Goal: Transaction & Acquisition: Purchase product/service

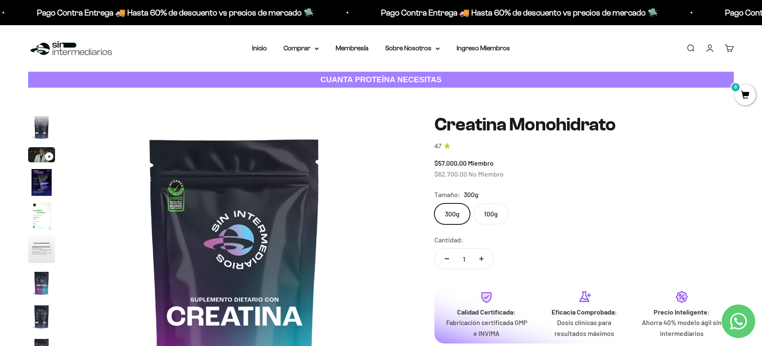
click at [709, 47] on link "Iniciar sesión" at bounding box center [709, 48] width 9 height 9
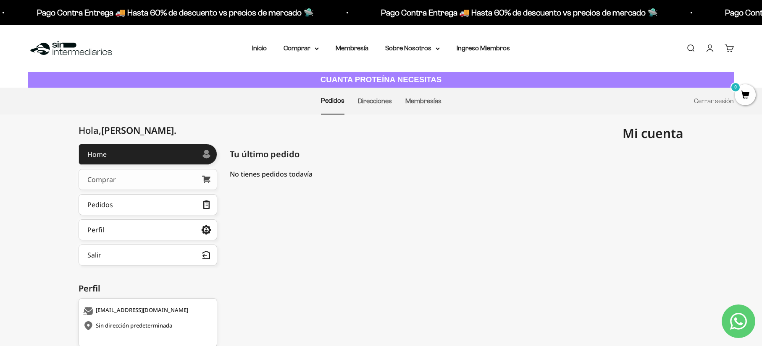
click at [121, 172] on link "Comprar" at bounding box center [148, 179] width 139 height 21
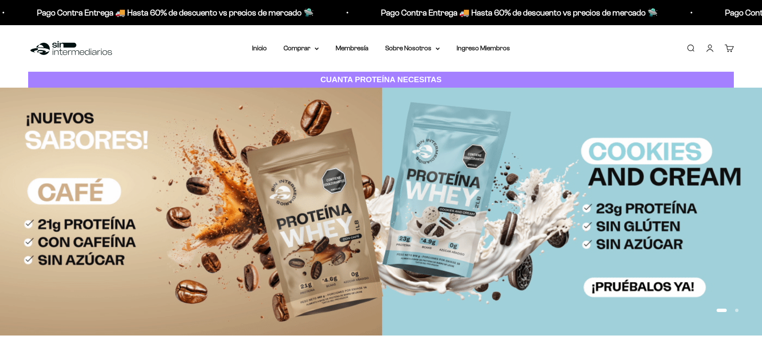
click at [304, 42] on div "Menú Buscar Inicio Comprar Proteínas Ver Todos Whey Iso Vegan Pancakes Pre-Entr…" at bounding box center [381, 48] width 762 height 47
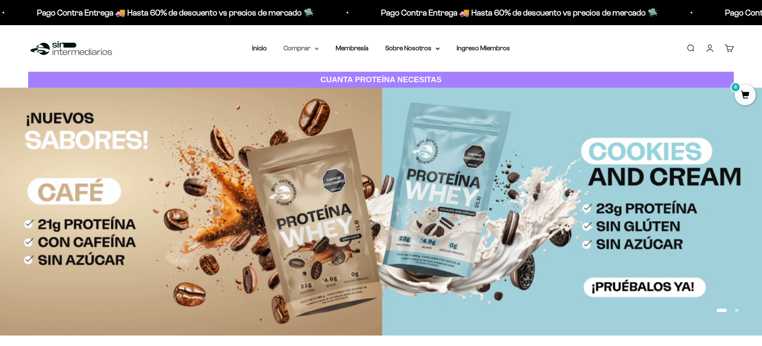
click at [301, 49] on summary "Comprar" at bounding box center [300, 48] width 35 height 11
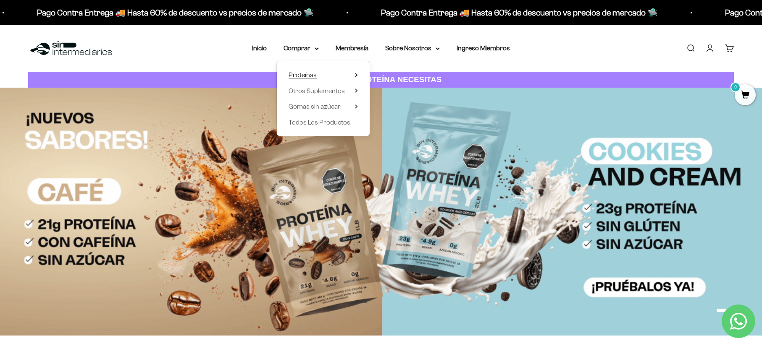
click at [317, 75] on summary "Proteínas" at bounding box center [322, 75] width 69 height 11
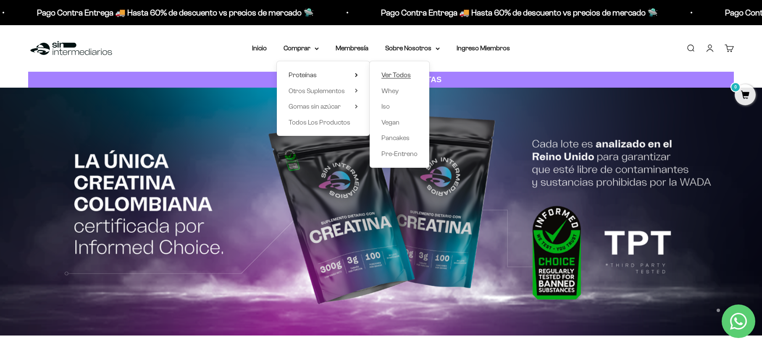
click at [403, 74] on span "Ver Todos" at bounding box center [395, 74] width 29 height 7
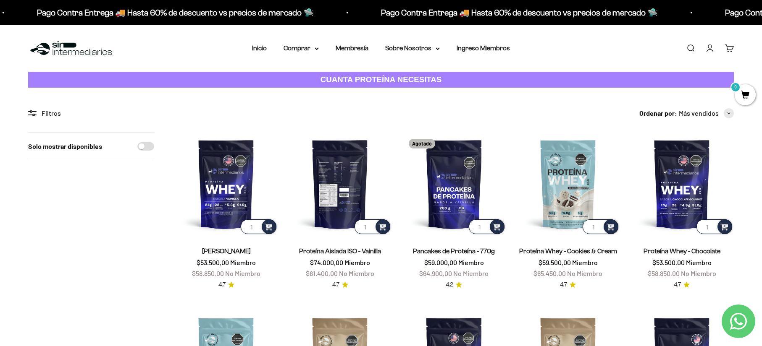
click at [351, 177] on img at bounding box center [340, 184] width 104 height 104
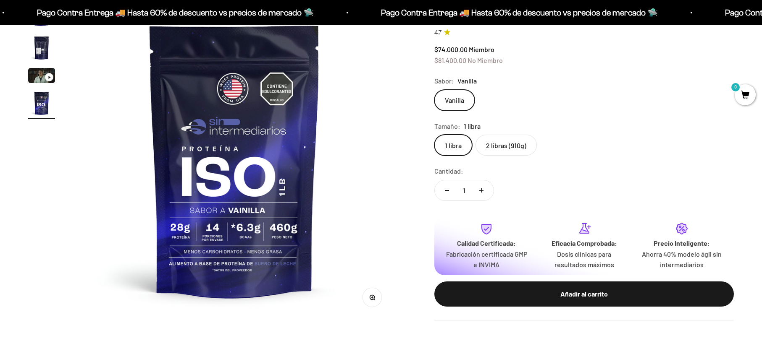
scroll to position [126, 0]
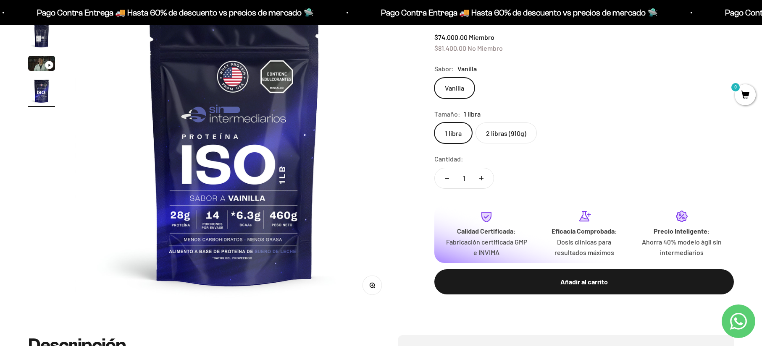
click at [510, 134] on label "2 libras (910g)" at bounding box center [505, 133] width 61 height 21
click at [434, 123] on input "2 libras (910g)" at bounding box center [434, 122] width 0 height 0
click at [500, 135] on label "2 libras (910g)" at bounding box center [505, 133] width 61 height 21
click at [434, 123] on input "2 libras (910g)" at bounding box center [434, 122] width 0 height 0
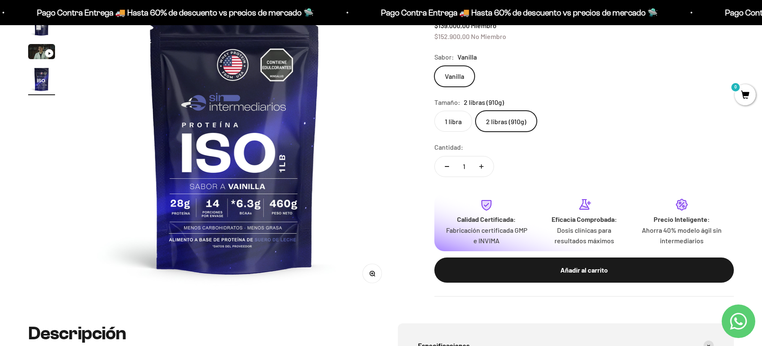
scroll to position [126, 0]
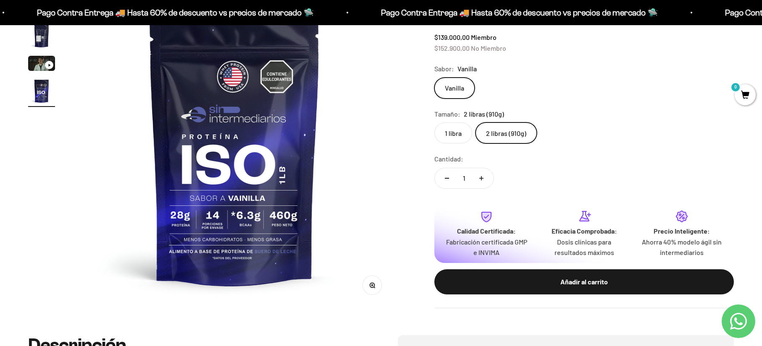
click at [40, 84] on img "Ir al artículo 4" at bounding box center [41, 91] width 27 height 27
click at [41, 96] on img "Ir al artículo 4" at bounding box center [41, 91] width 27 height 27
click at [40, 38] on img "Ir al artículo 2" at bounding box center [41, 35] width 27 height 27
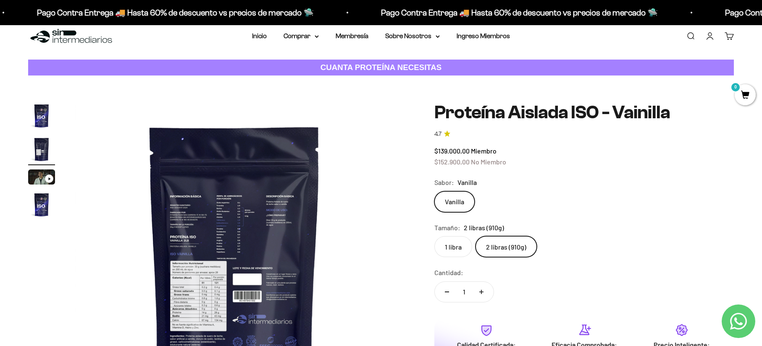
scroll to position [0, 0]
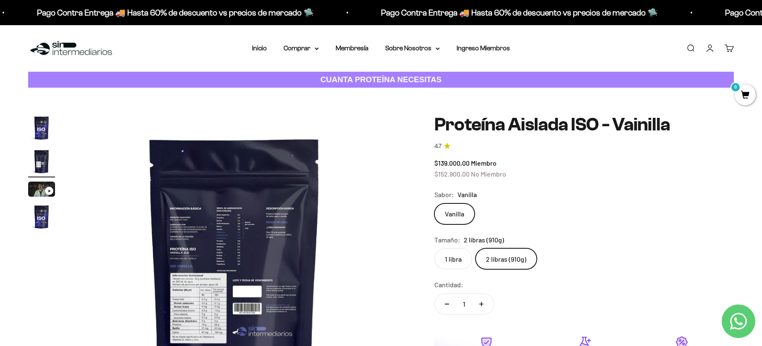
click at [45, 120] on img "Ir al artículo 1" at bounding box center [41, 128] width 27 height 27
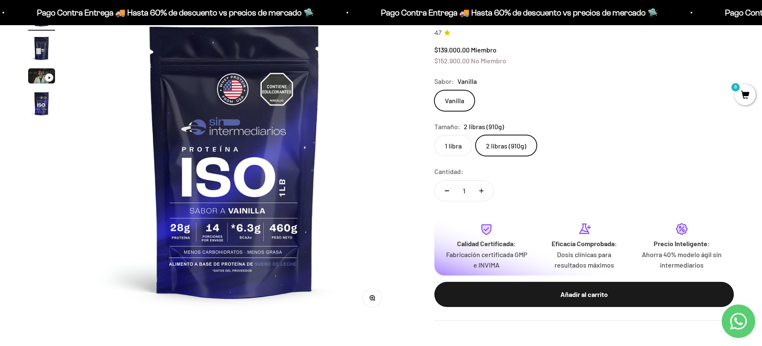
scroll to position [126, 0]
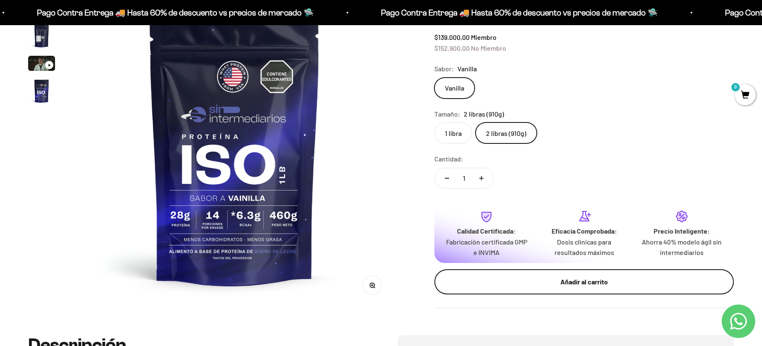
click at [596, 283] on div "Añadir al carrito" at bounding box center [584, 282] width 266 height 11
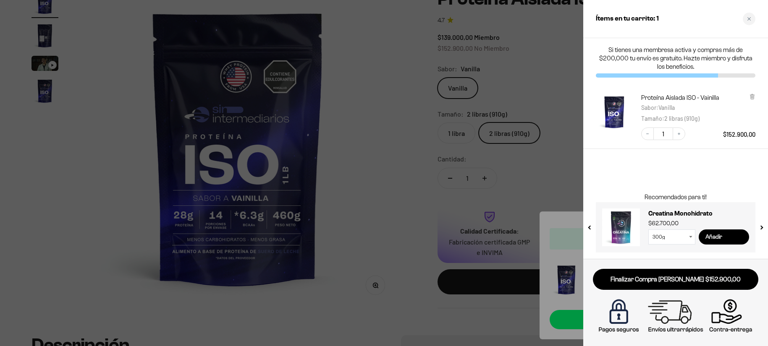
click at [714, 239] on input "Añadir" at bounding box center [724, 237] width 50 height 15
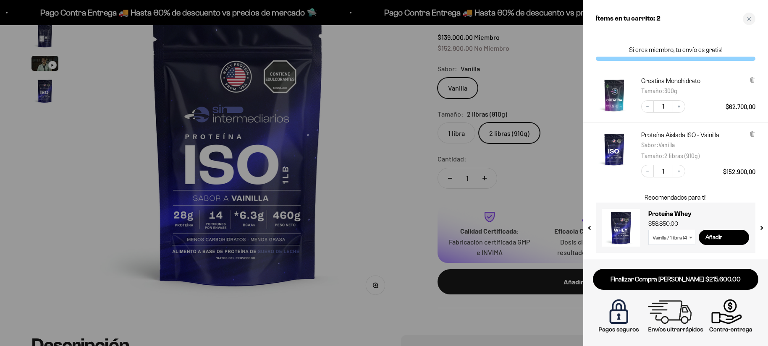
click at [758, 230] on button "next slide / item" at bounding box center [761, 225] width 7 height 50
click at [761, 226] on button "next slide / item" at bounding box center [761, 225] width 7 height 50
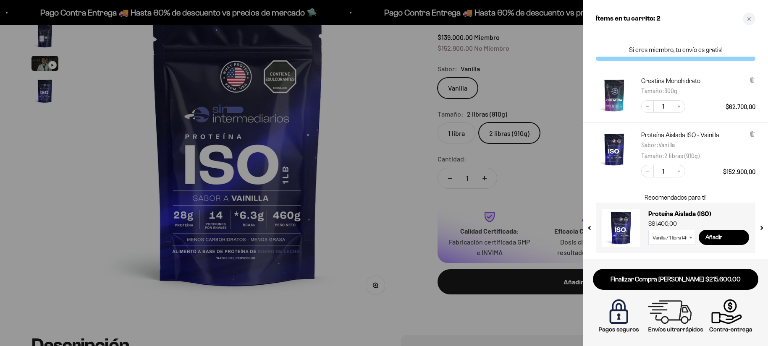
click at [761, 226] on button "next slide / item" at bounding box center [761, 225] width 7 height 50
click at [751, 18] on icon "Close cart" at bounding box center [749, 19] width 4 height 4
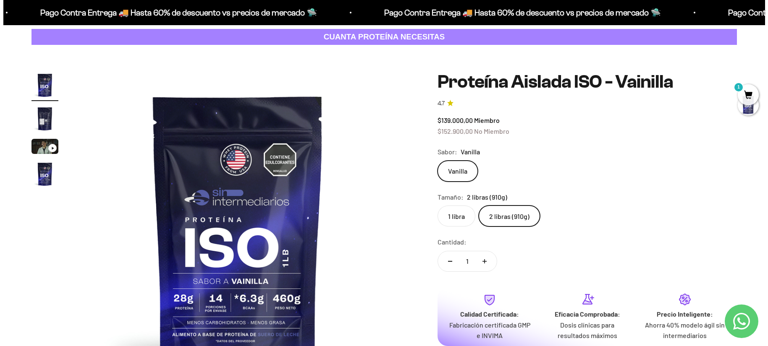
scroll to position [0, 0]
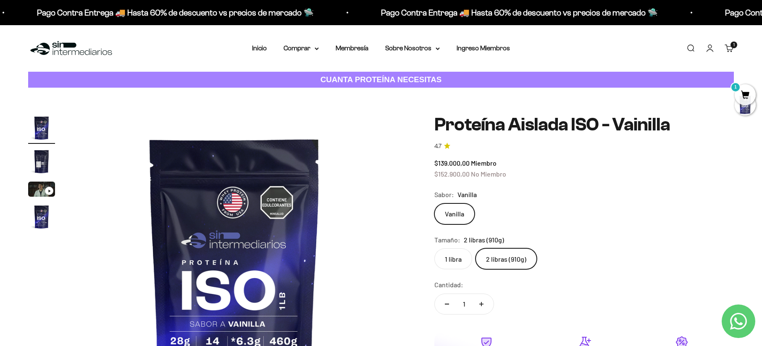
click at [729, 44] on link "Carrito 1" at bounding box center [728, 48] width 9 height 9
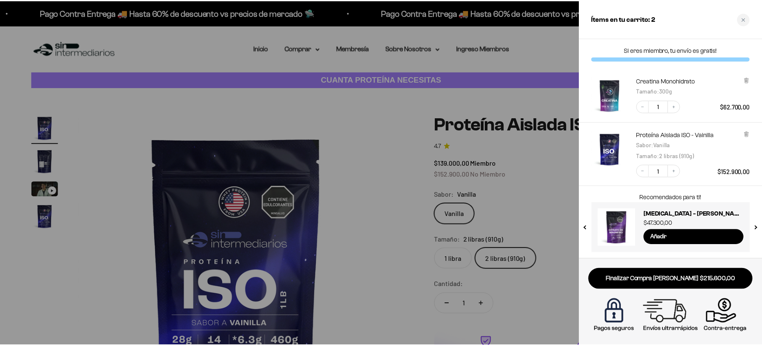
scroll to position [0, 0]
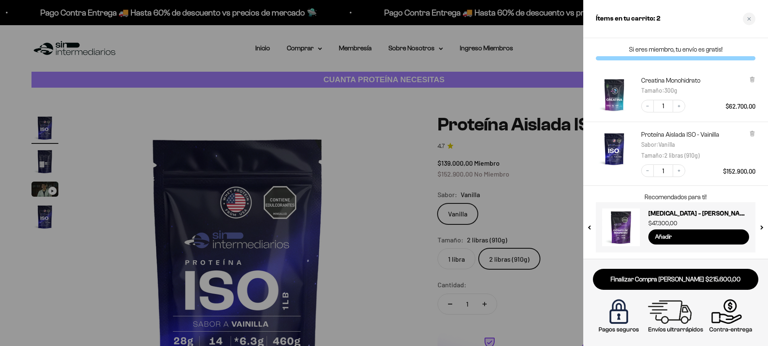
click at [414, 207] on div at bounding box center [384, 173] width 768 height 346
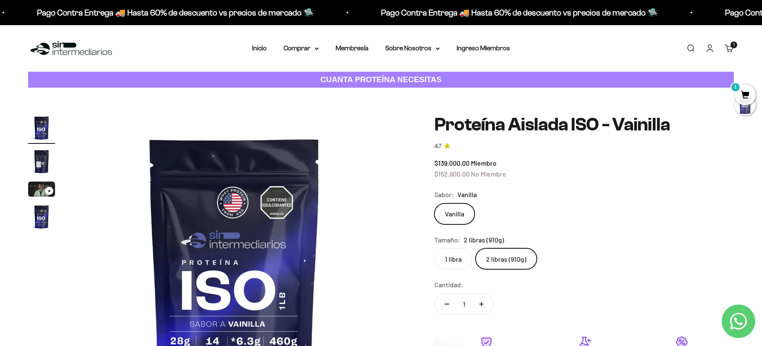
click at [296, 42] on div "Menú Buscar Inicio Comprar Proteínas Ver Todos Whey Iso Vegan Pancakes Pre-Entr…" at bounding box center [381, 48] width 762 height 47
click at [299, 49] on summary "Comprar" at bounding box center [300, 48] width 35 height 11
click at [318, 122] on span "Todos Los Productos" at bounding box center [319, 122] width 62 height 7
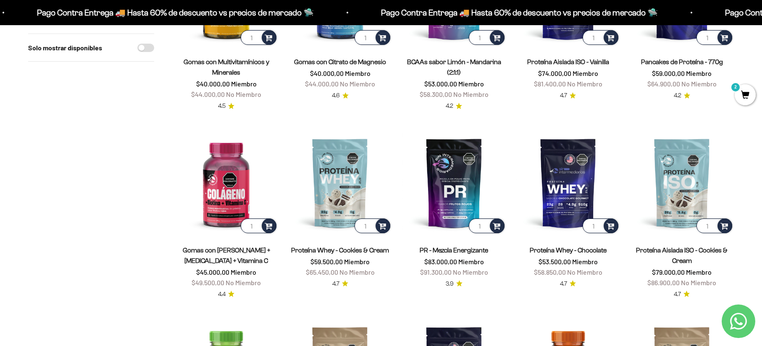
scroll to position [504, 0]
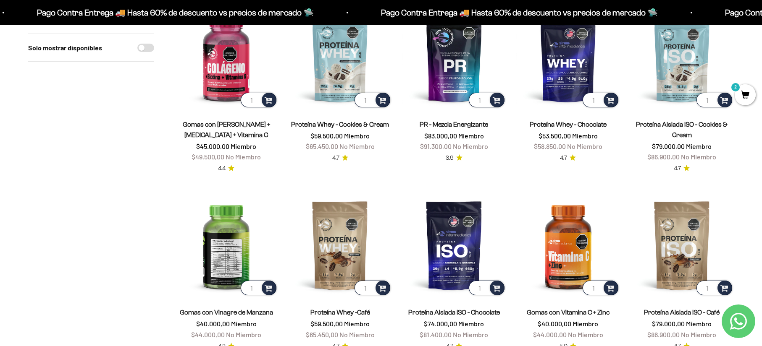
click at [225, 238] on img at bounding box center [226, 246] width 104 height 104
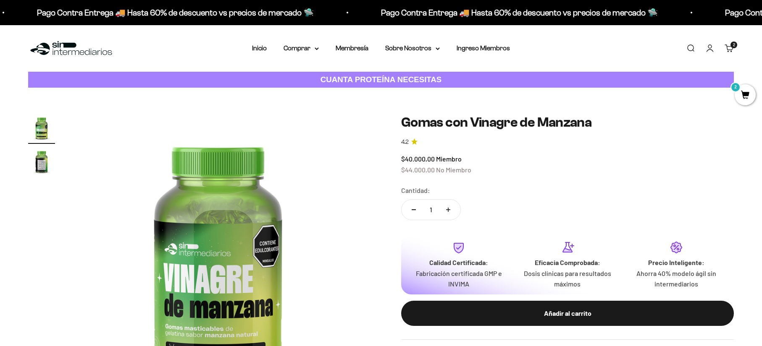
click at [43, 158] on img "Ir al artículo 2" at bounding box center [41, 161] width 27 height 27
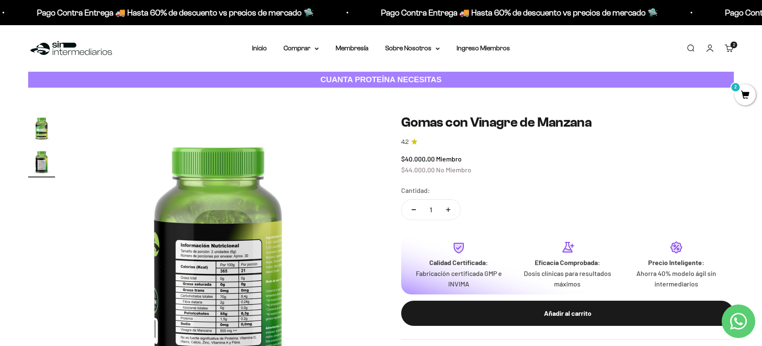
click at [43, 119] on img "Ir al artículo 1" at bounding box center [41, 128] width 27 height 27
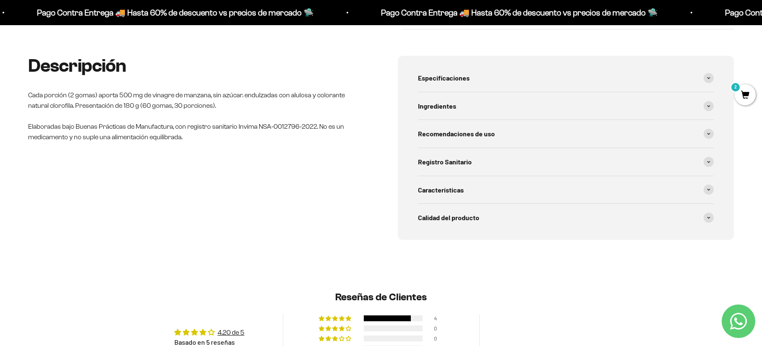
scroll to position [378, 0]
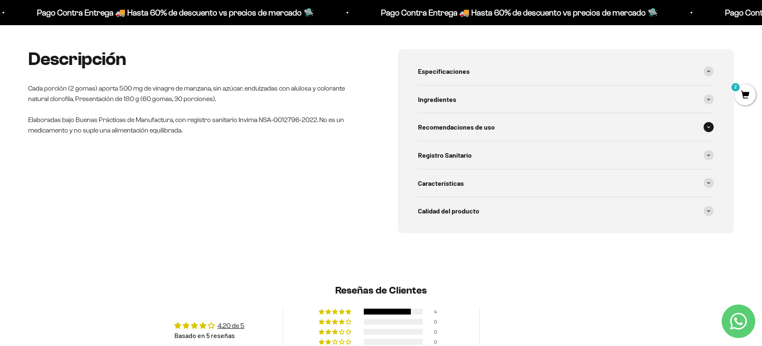
click at [463, 128] on span "Recomendaciones de uso" at bounding box center [456, 127] width 77 height 11
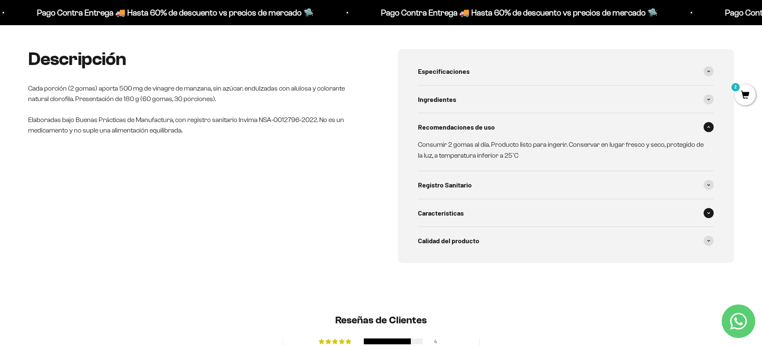
click at [459, 214] on span "Características" at bounding box center [441, 213] width 46 height 11
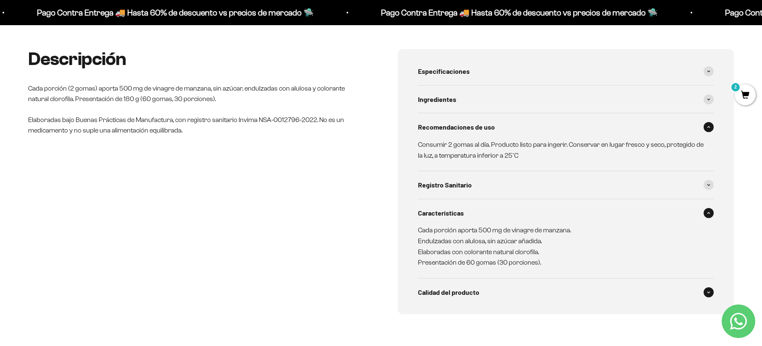
click at [450, 293] on span "Calidad del producto" at bounding box center [448, 292] width 61 height 11
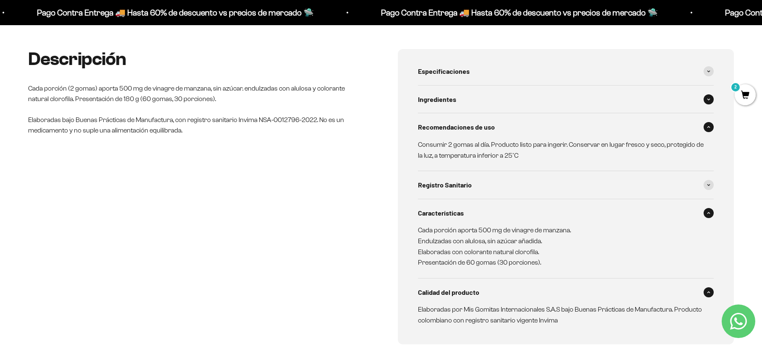
click at [440, 93] on div "Ingredientes" at bounding box center [566, 100] width 296 height 28
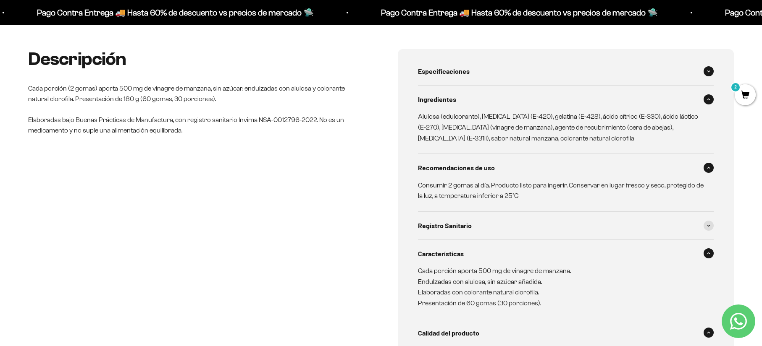
click at [438, 71] on span "Especificaciones" at bounding box center [444, 71] width 52 height 11
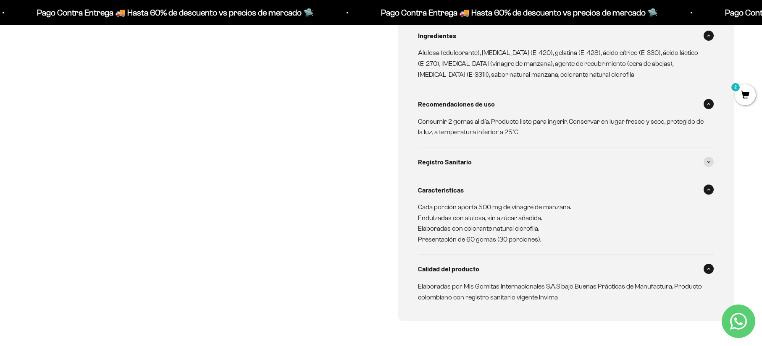
scroll to position [0, 0]
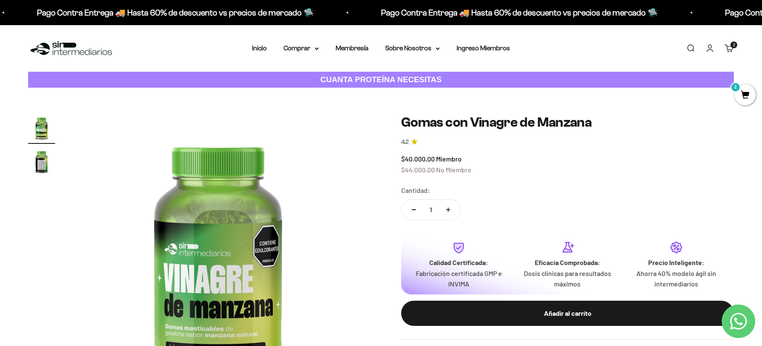
click at [310, 42] on div "Menú Buscar Inicio Comprar Proteínas Ver Todos Whey Iso Vegan Pancakes Pre-Entr…" at bounding box center [381, 48] width 762 height 47
click at [304, 47] on summary "Comprar" at bounding box center [300, 48] width 35 height 11
click at [323, 107] on span "Gomas sin azúcar" at bounding box center [314, 106] width 52 height 7
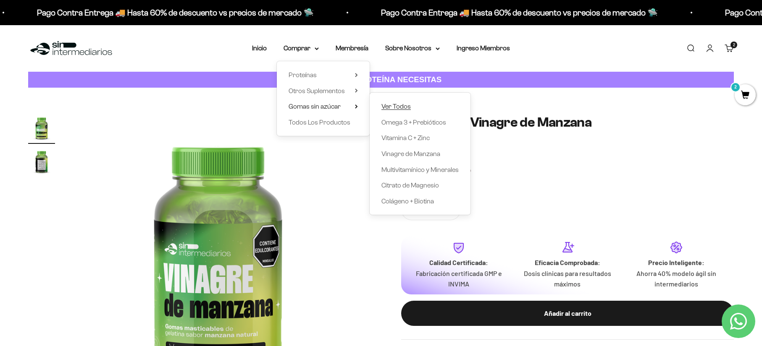
click at [396, 103] on span "Ver Todos" at bounding box center [395, 106] width 29 height 7
